Goal: Check status: Check status

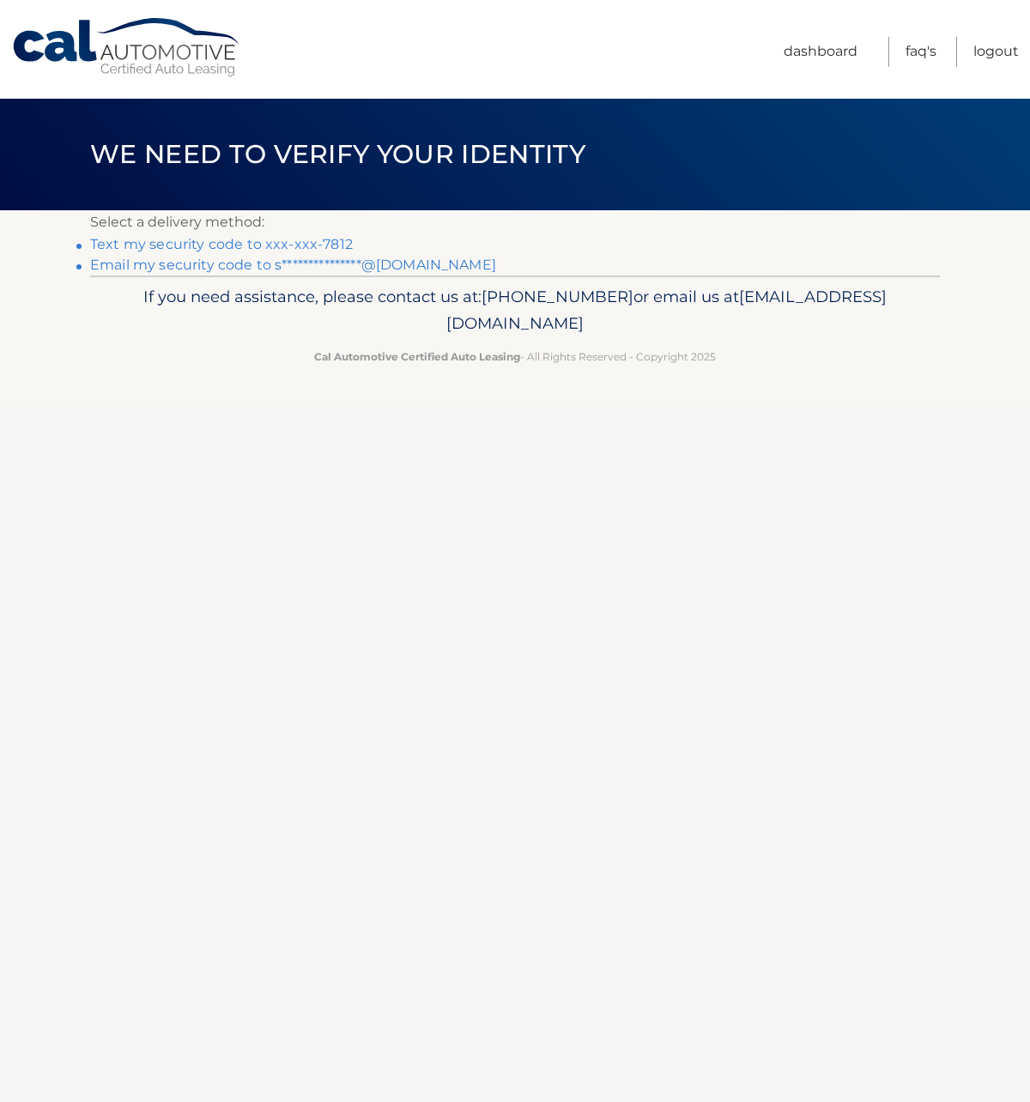
click at [327, 241] on link "Text my security code to xxx-xxx-7812" at bounding box center [221, 244] width 263 height 16
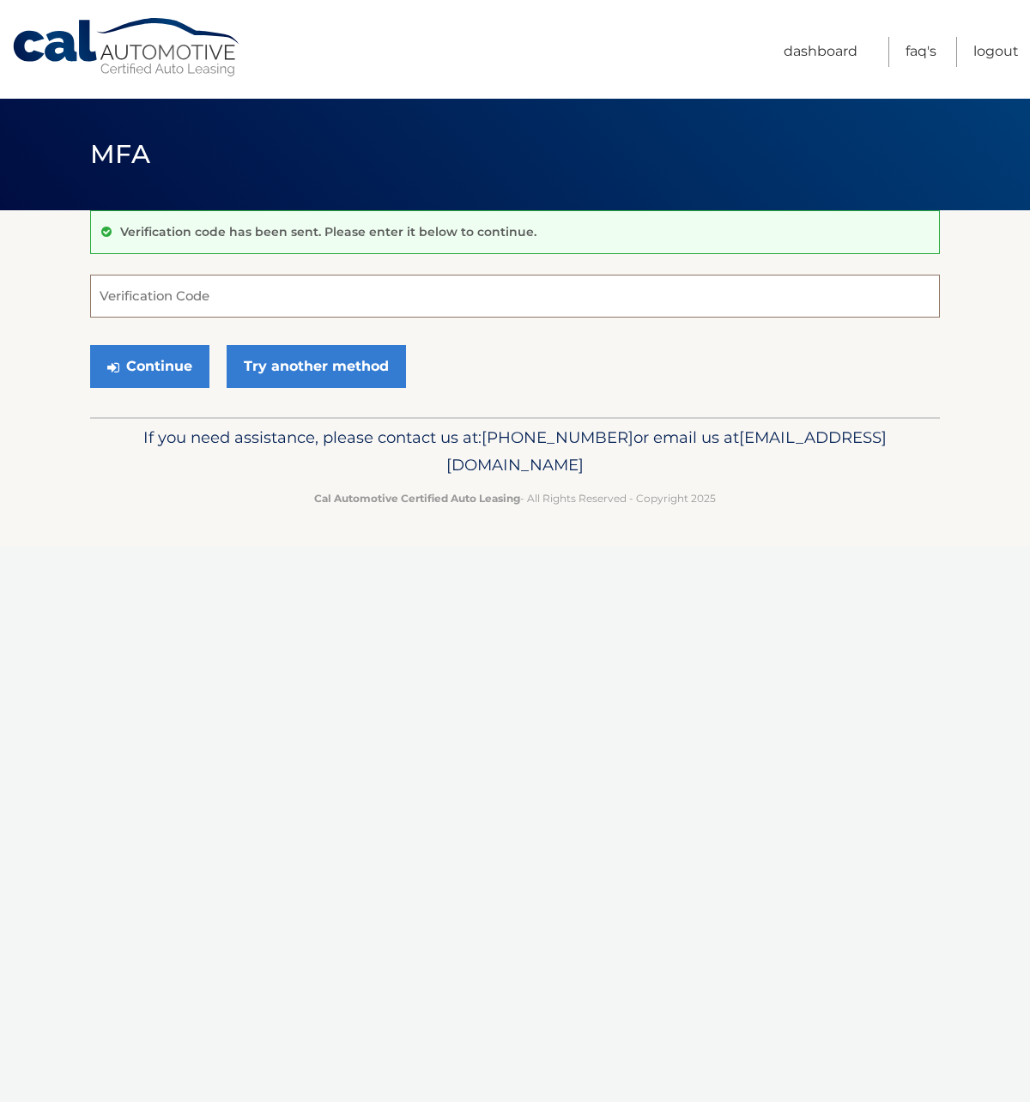
click at [272, 295] on input "Verification Code" at bounding box center [515, 296] width 850 height 43
type input "433973"
click at [170, 359] on button "Continue" at bounding box center [149, 366] width 119 height 43
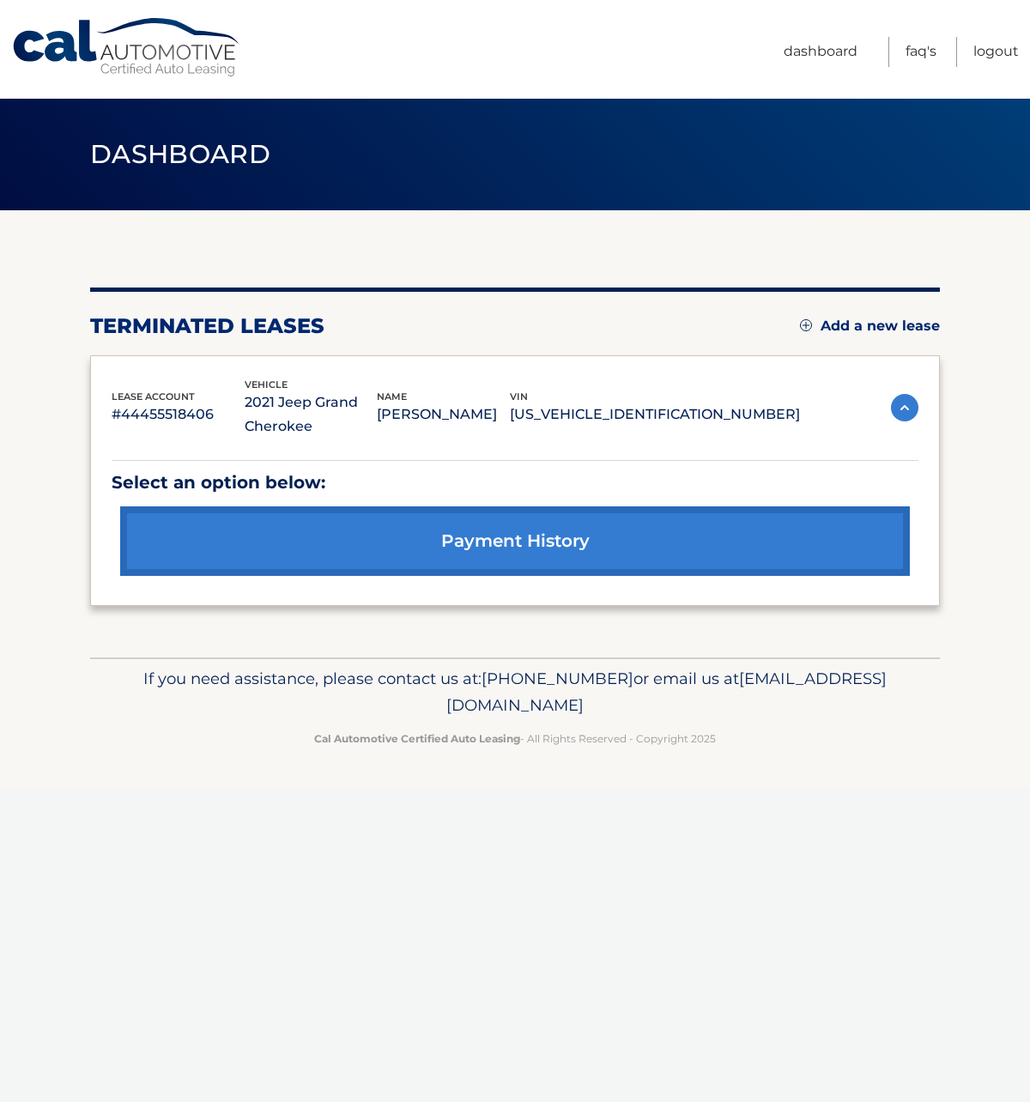
click at [181, 416] on p "#44455518406" at bounding box center [178, 415] width 133 height 24
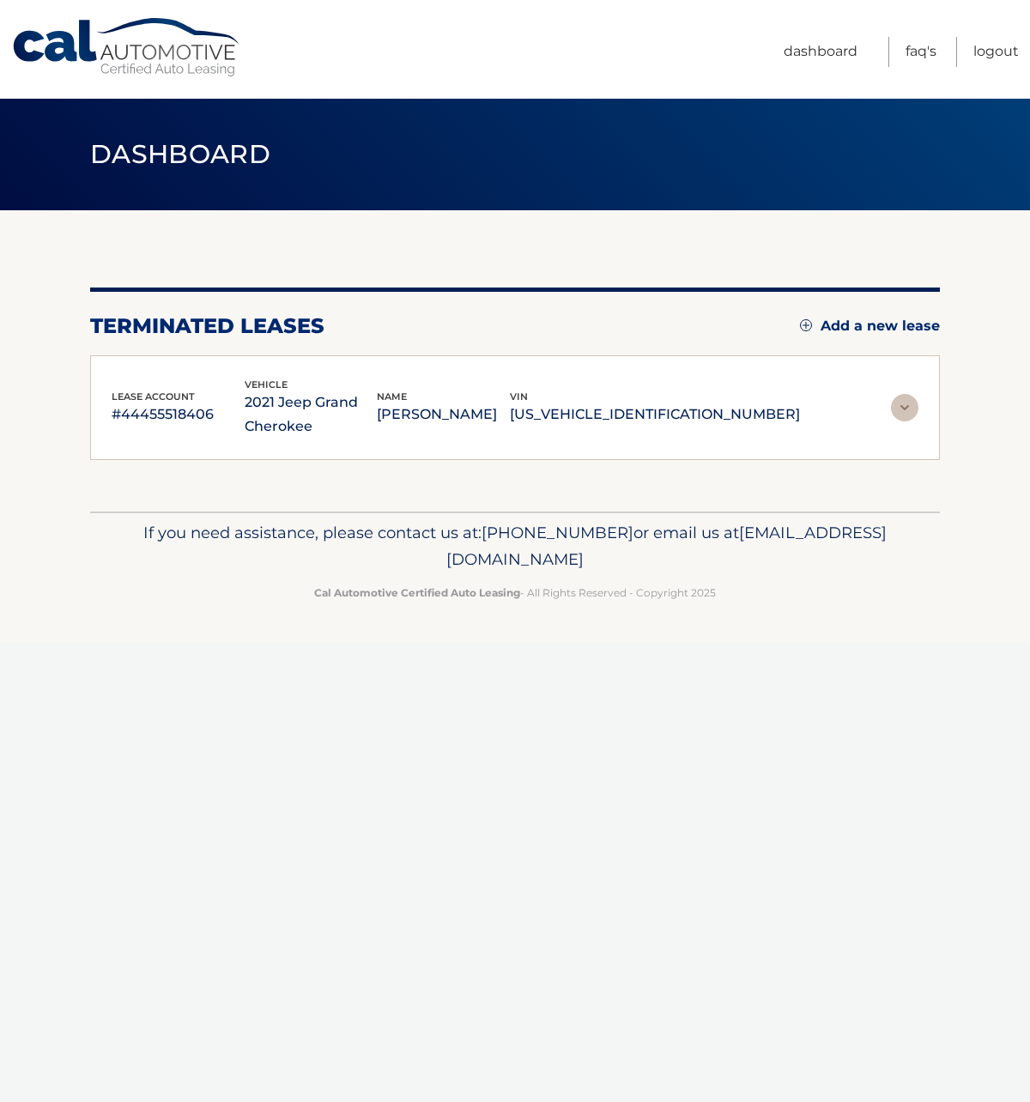
click at [900, 404] on img at bounding box center [904, 407] width 27 height 27
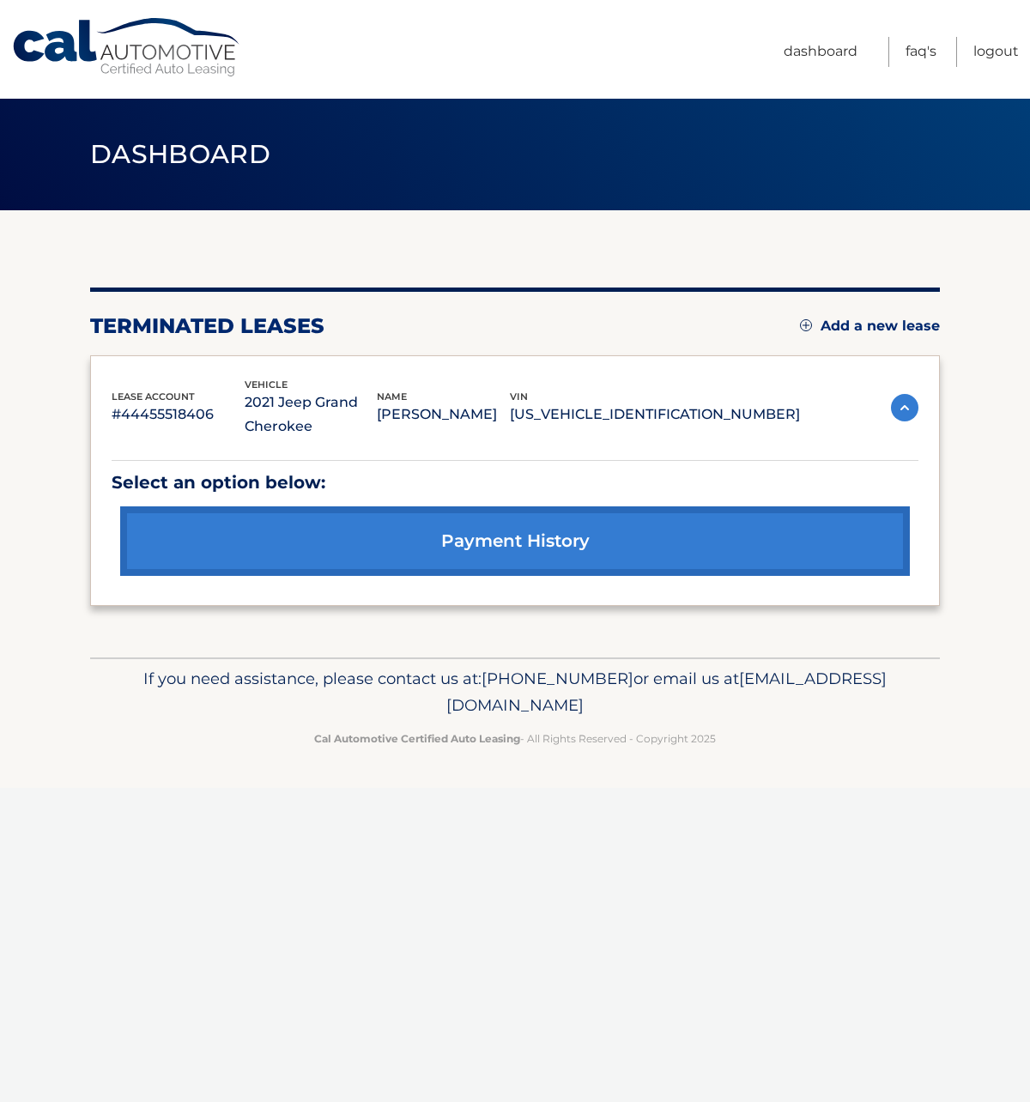
click at [494, 540] on link "payment history" at bounding box center [515, 542] width 790 height 70
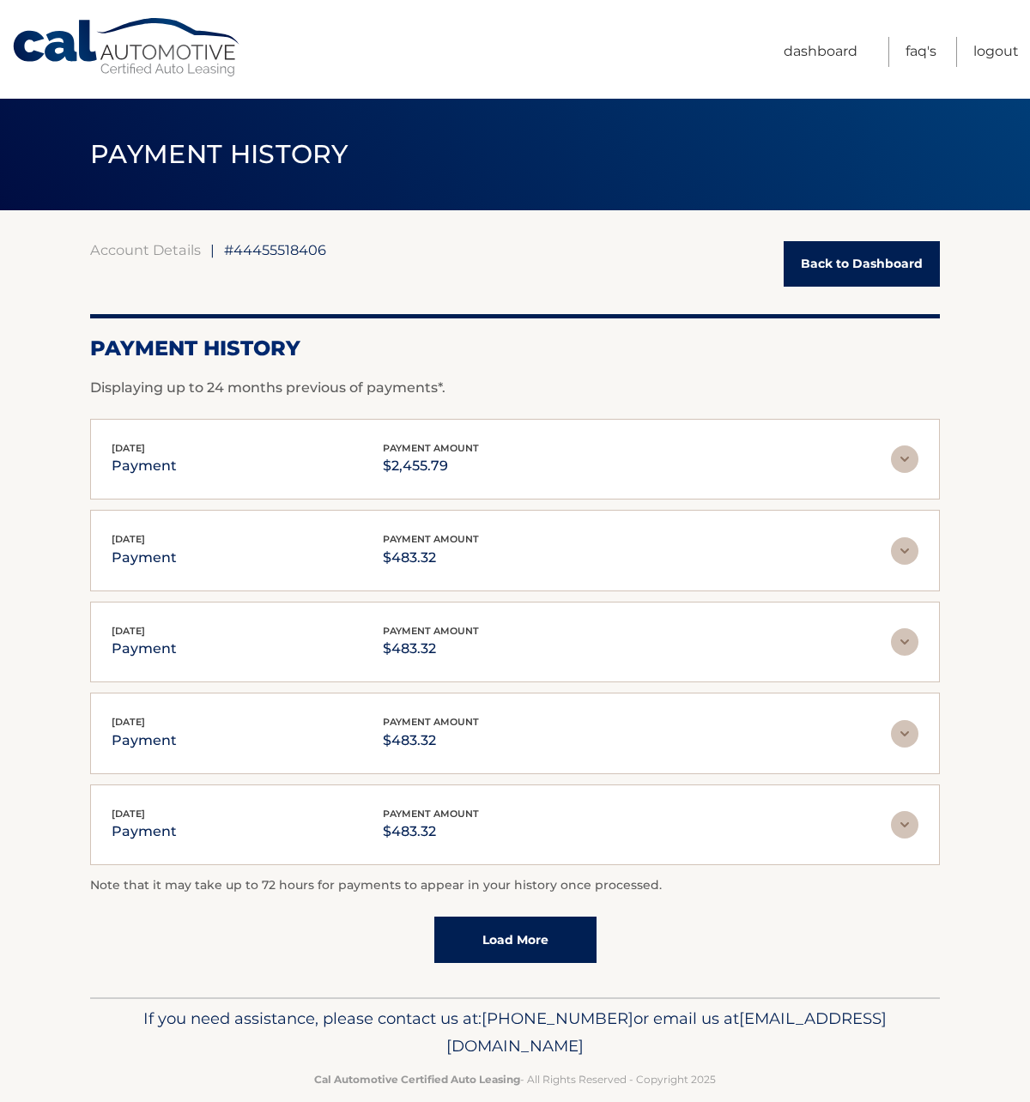
click at [896, 454] on img at bounding box center [904, 459] width 27 height 27
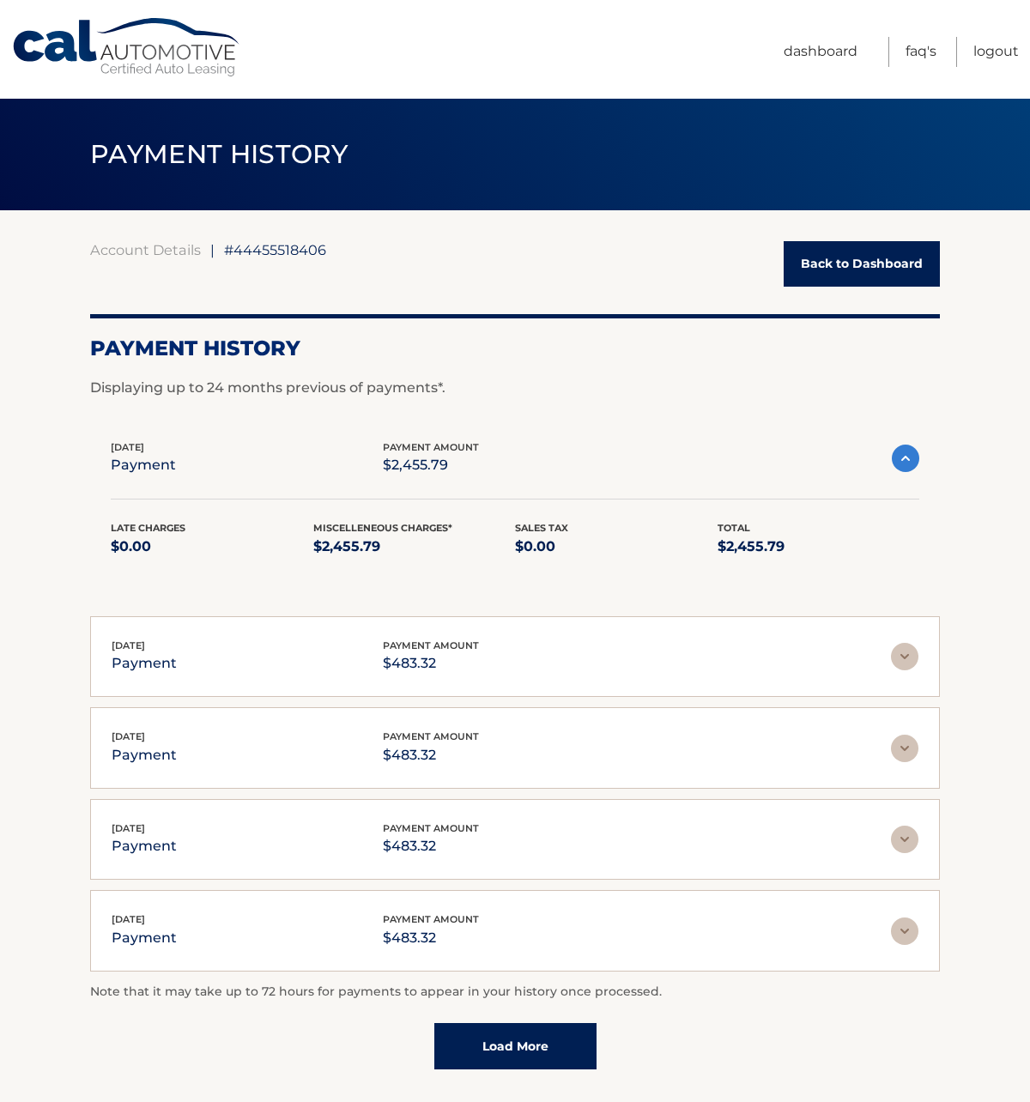
click at [817, 268] on link "Back to Dashboard" at bounding box center [862, 264] width 156 height 46
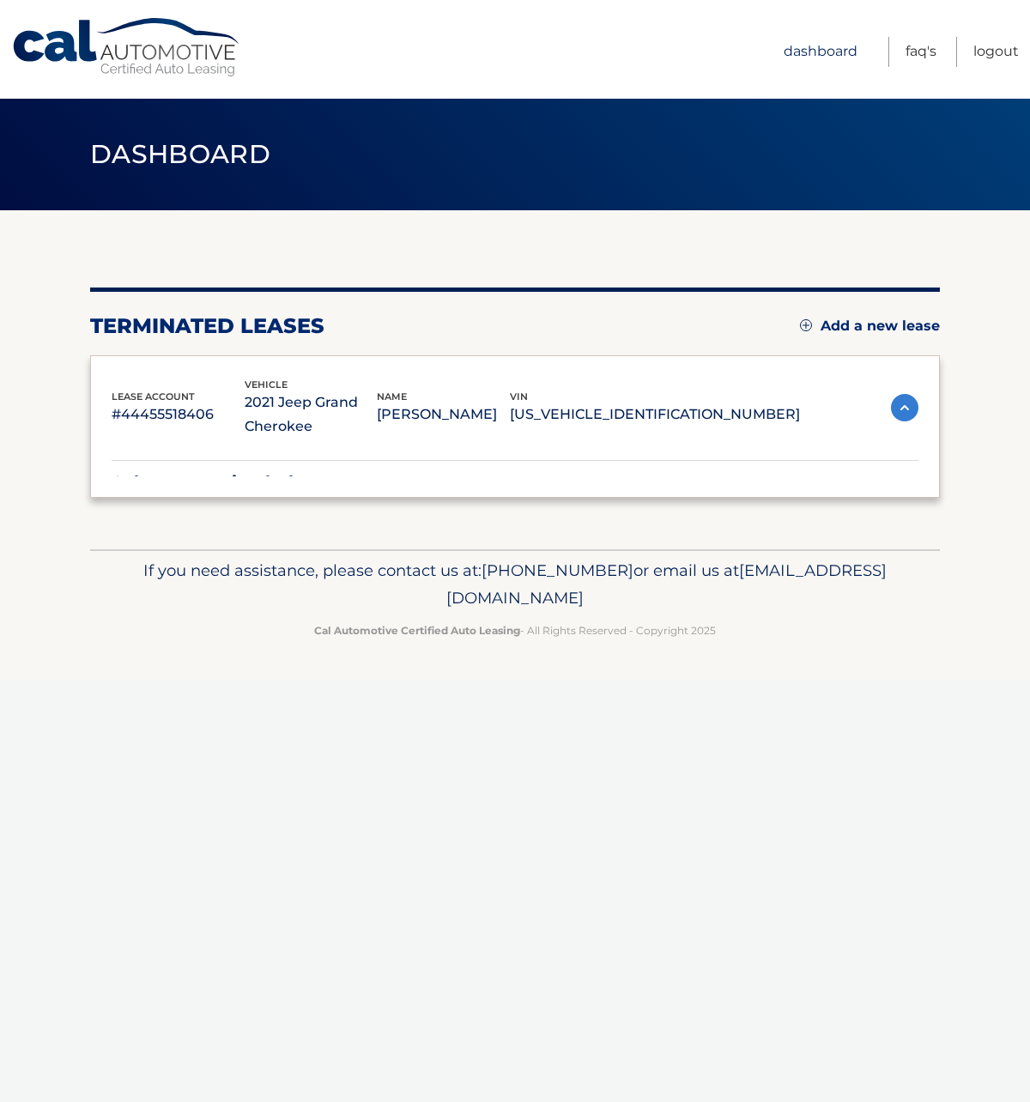
click at [829, 49] on link "Dashboard" at bounding box center [821, 52] width 74 height 30
click at [510, 405] on p "RUSSELL CATANZARO" at bounding box center [443, 415] width 133 height 24
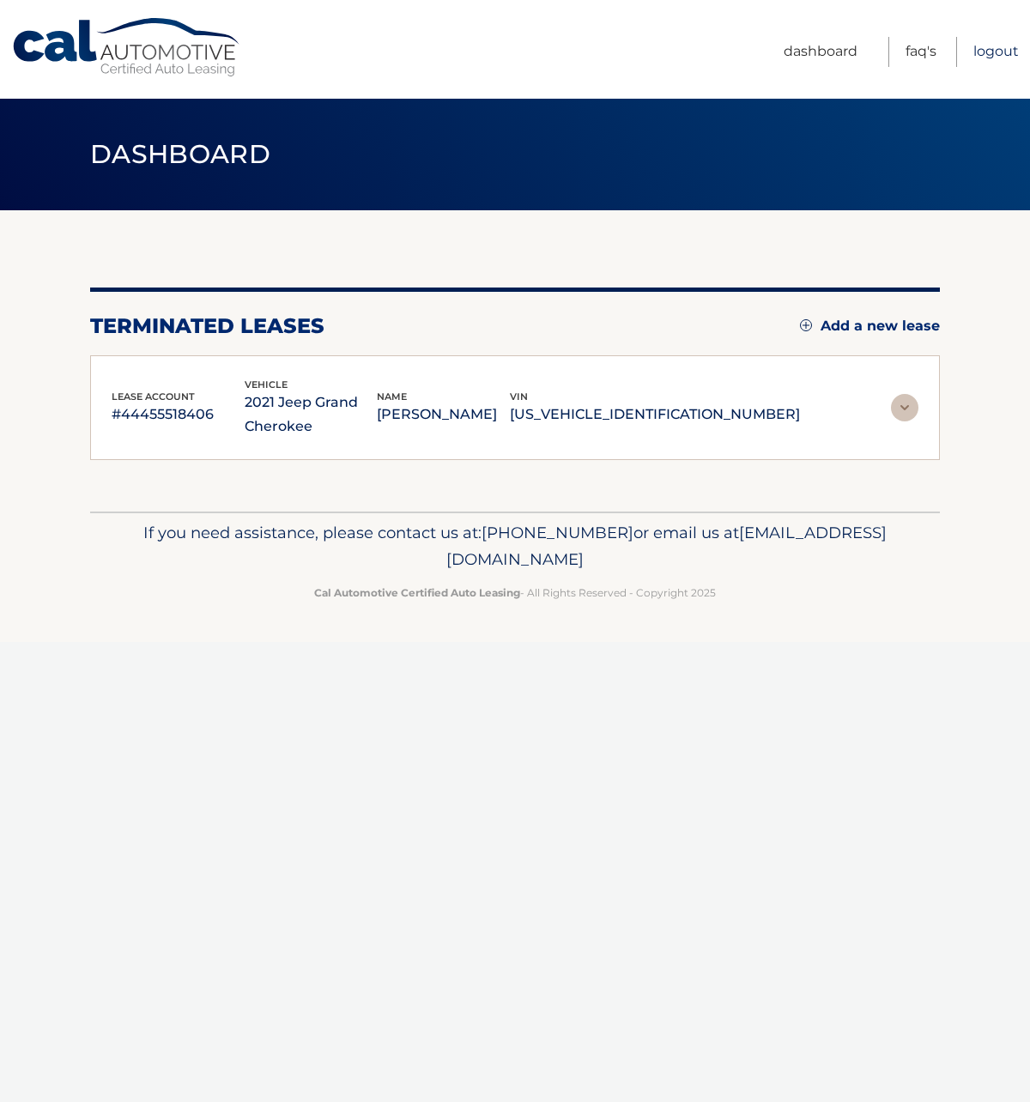
click at [992, 53] on link "Logout" at bounding box center [997, 52] width 46 height 30
